Goal: Find specific page/section: Find specific page/section

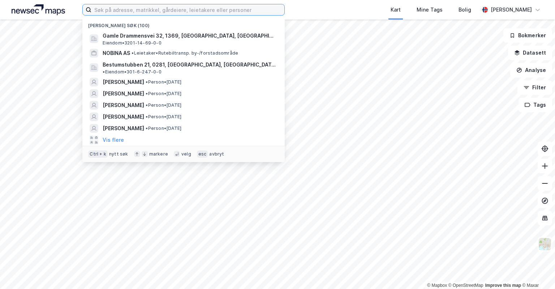
click at [201, 15] on input at bounding box center [187, 9] width 193 height 11
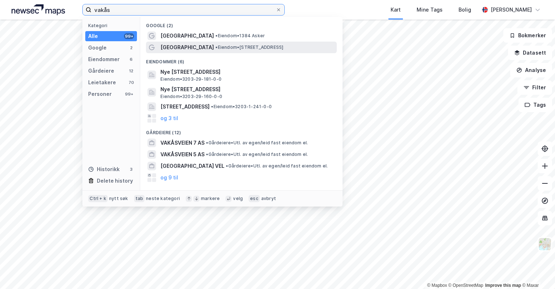
type input "vakås"
click at [227, 44] on span "• Eiendom • [STREET_ADDRESS]" at bounding box center [250, 47] width 68 height 6
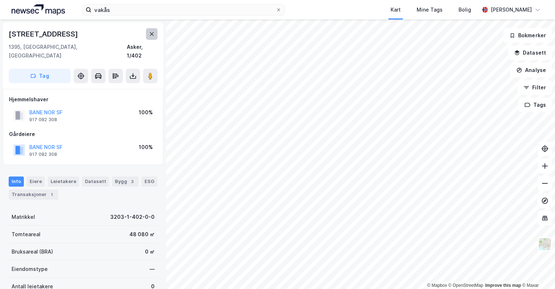
click at [151, 35] on icon at bounding box center [152, 34] width 6 height 6
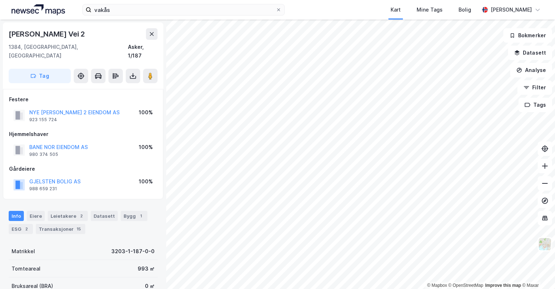
click at [312, 1] on div "vakås Kart Mine Tags [PERSON_NAME]" at bounding box center [277, 10] width 555 height 20
click at [316, 7] on div "vakås Kart Mine Tags [PERSON_NAME]" at bounding box center [277, 10] width 555 height 20
